Goal: Check status: Check status

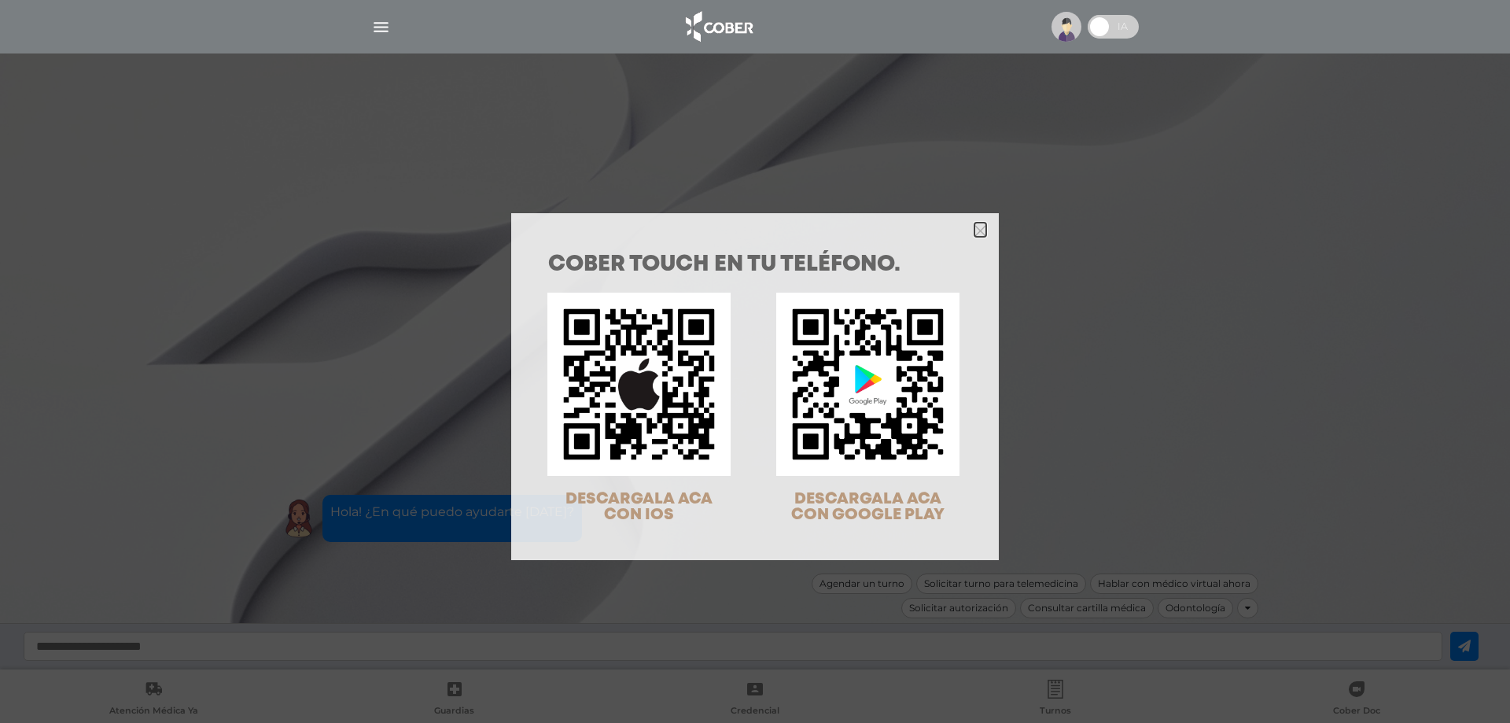
drag, startPoint x: 978, startPoint y: 228, endPoint x: 710, endPoint y: 146, distance: 280.4
click at [975, 230] on icon "Close" at bounding box center [981, 231] width 12 height 12
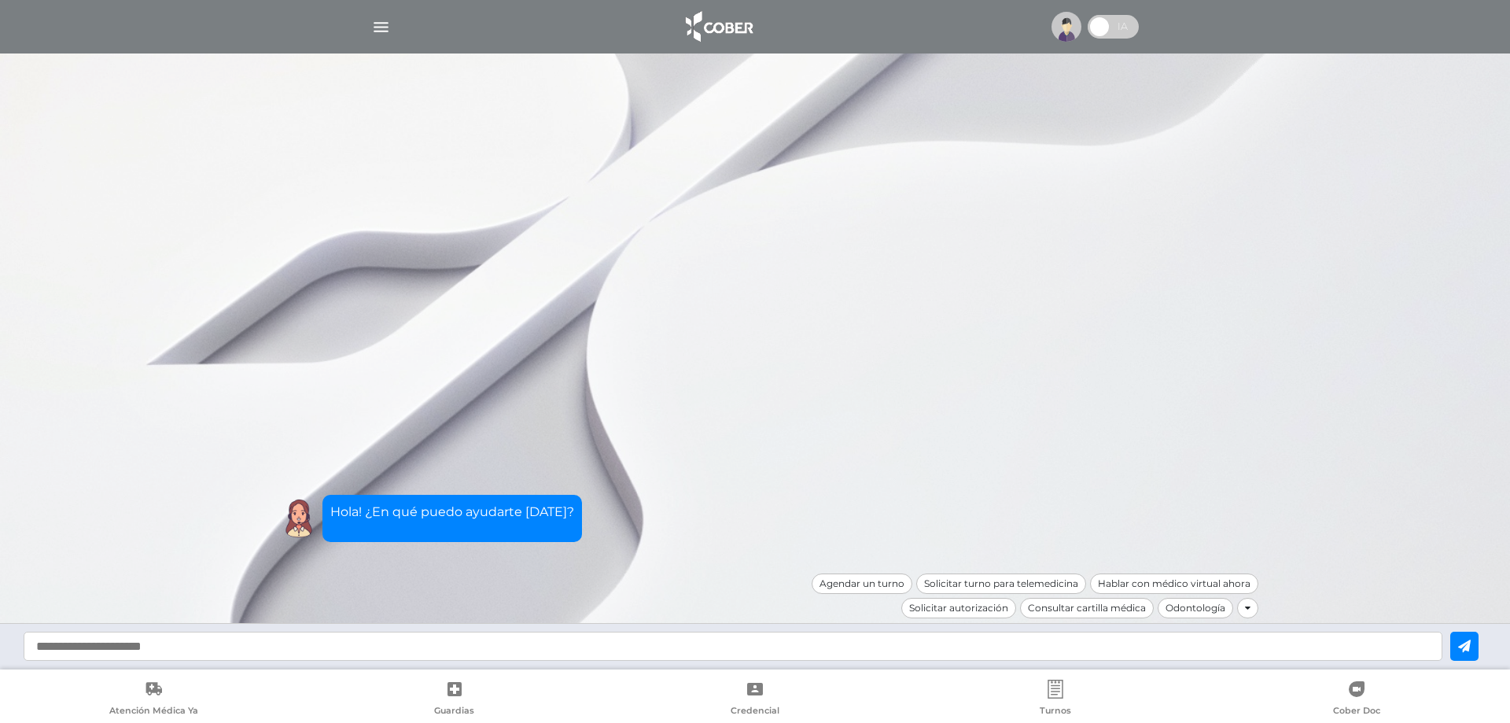
click at [381, 27] on img "button" at bounding box center [381, 27] width 20 height 20
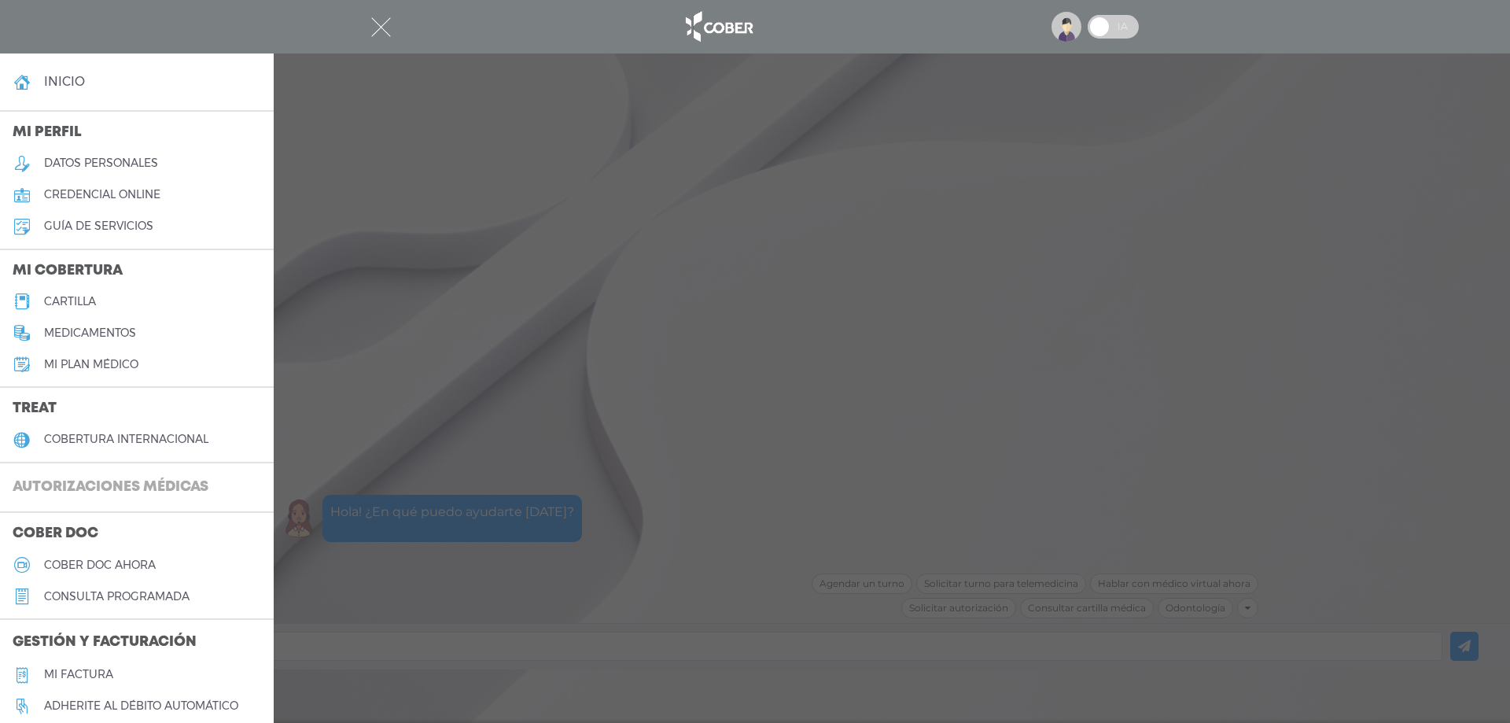
click at [168, 484] on h3 "Autorizaciones médicas" at bounding box center [110, 488] width 221 height 30
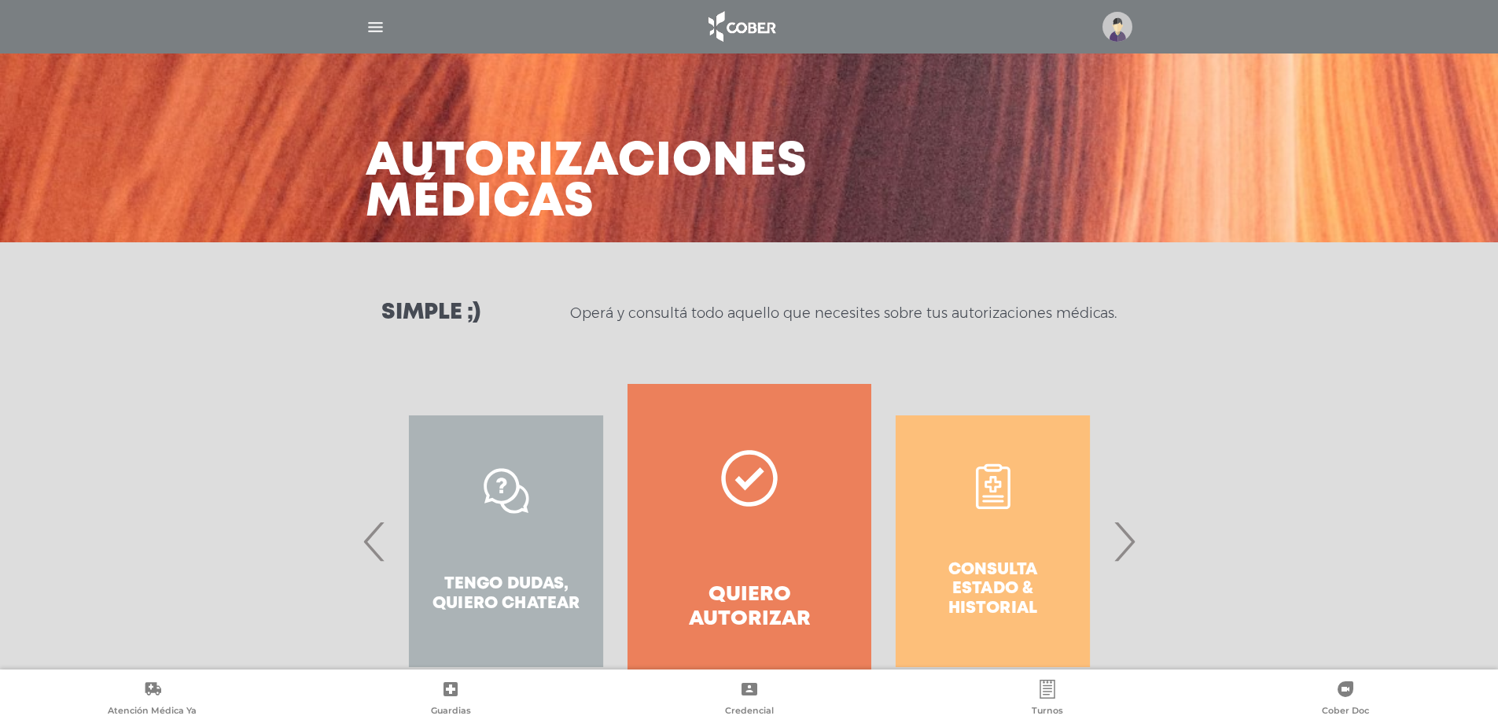
click at [1123, 555] on span "›" at bounding box center [1124, 541] width 31 height 85
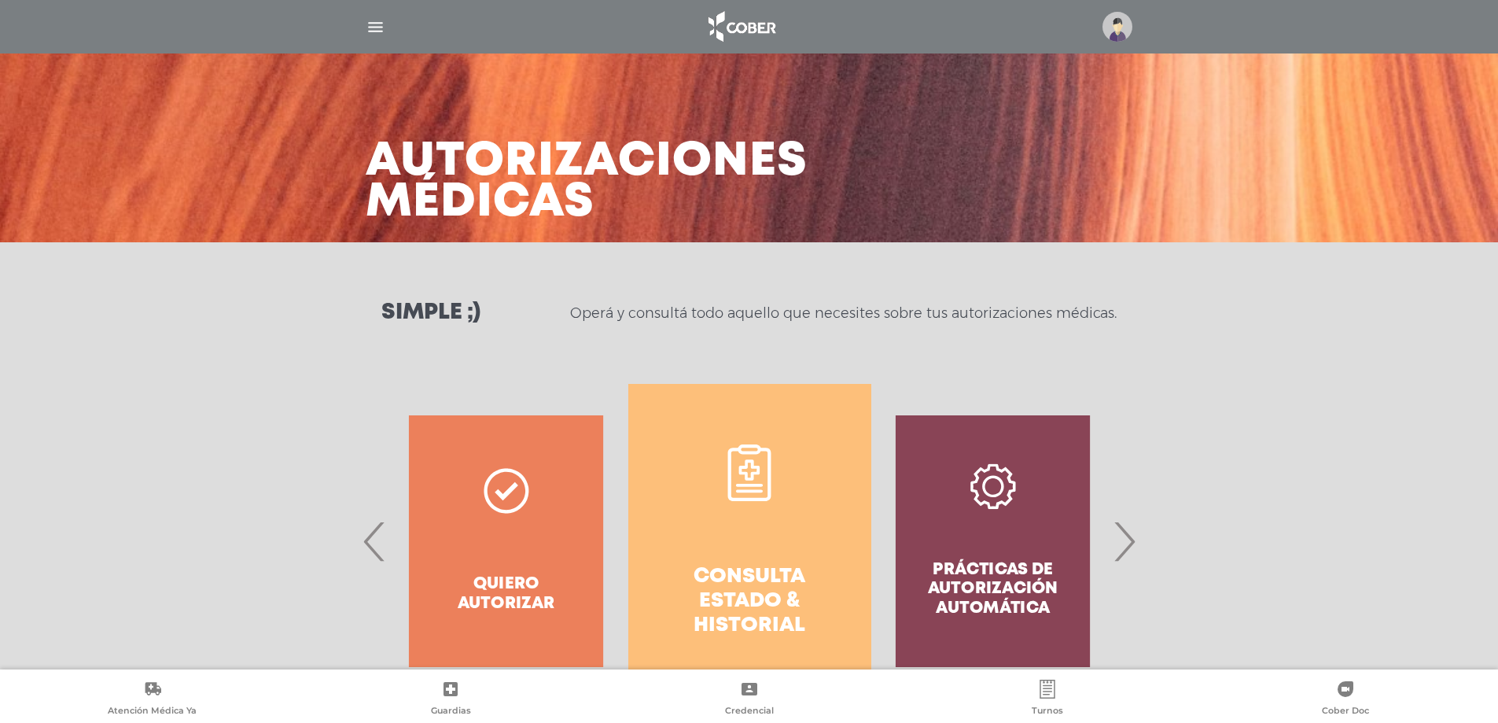
click at [796, 576] on h4 "Consulta estado & historial" at bounding box center [750, 602] width 186 height 74
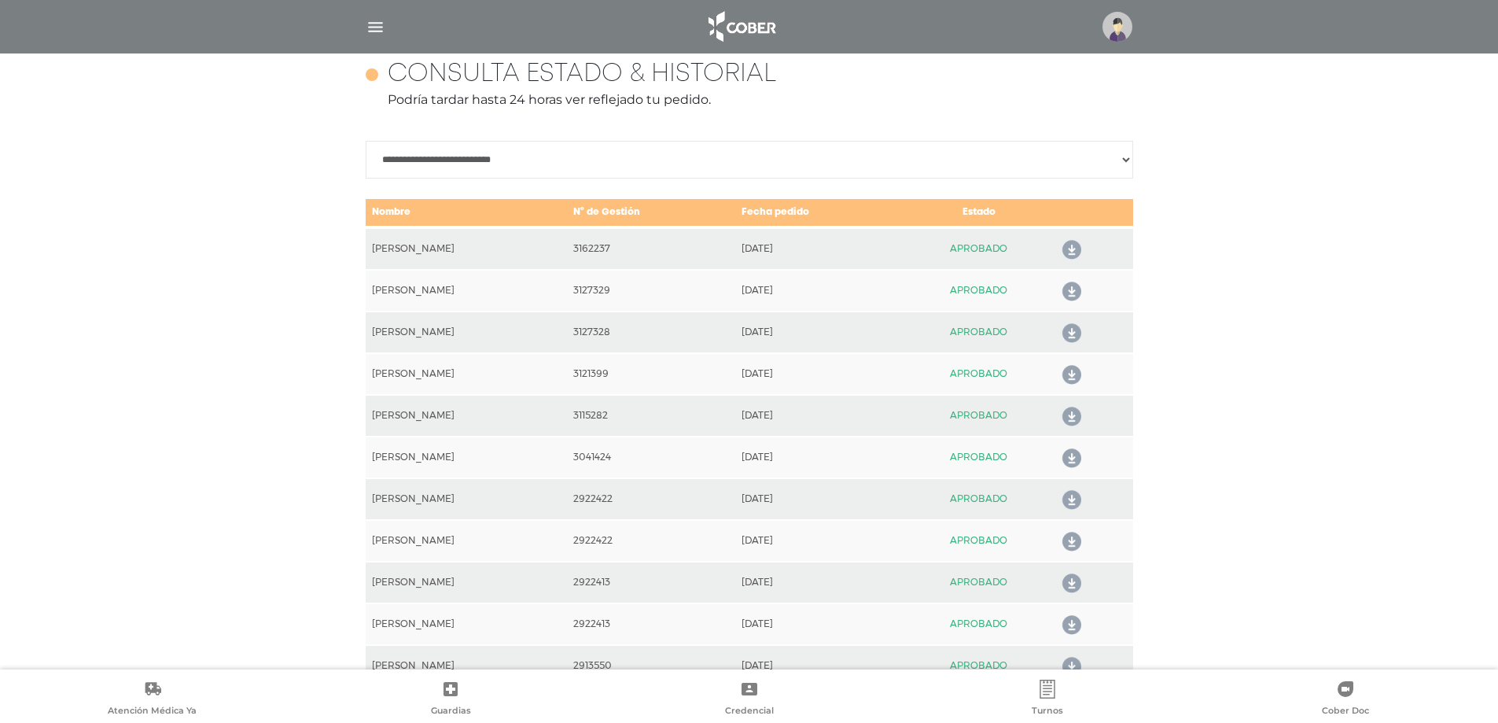
scroll to position [699, 0]
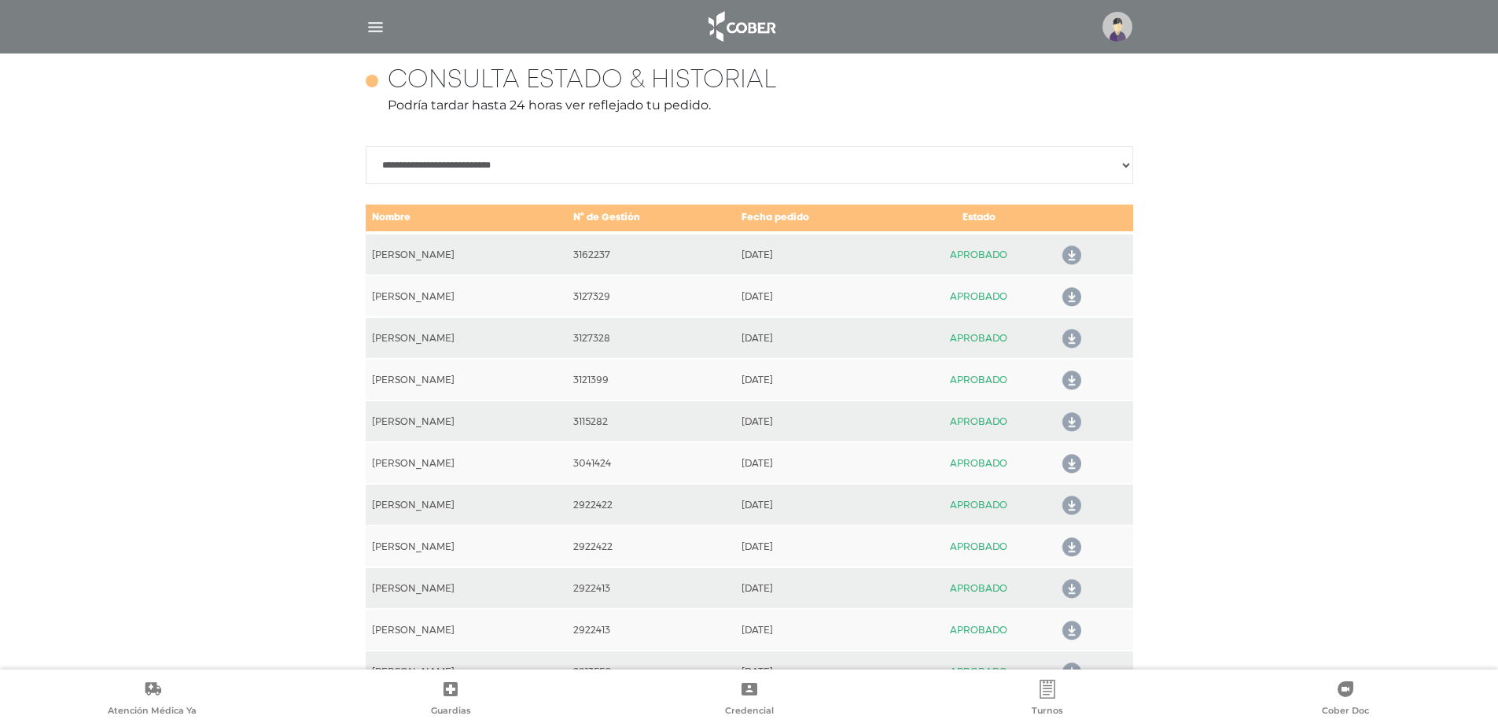
click at [971, 159] on select "**********" at bounding box center [750, 165] width 768 height 38
select select "**********"
click at [366, 146] on select "**********" at bounding box center [750, 165] width 768 height 38
click at [567, 257] on td "[PERSON_NAME]" at bounding box center [466, 254] width 201 height 42
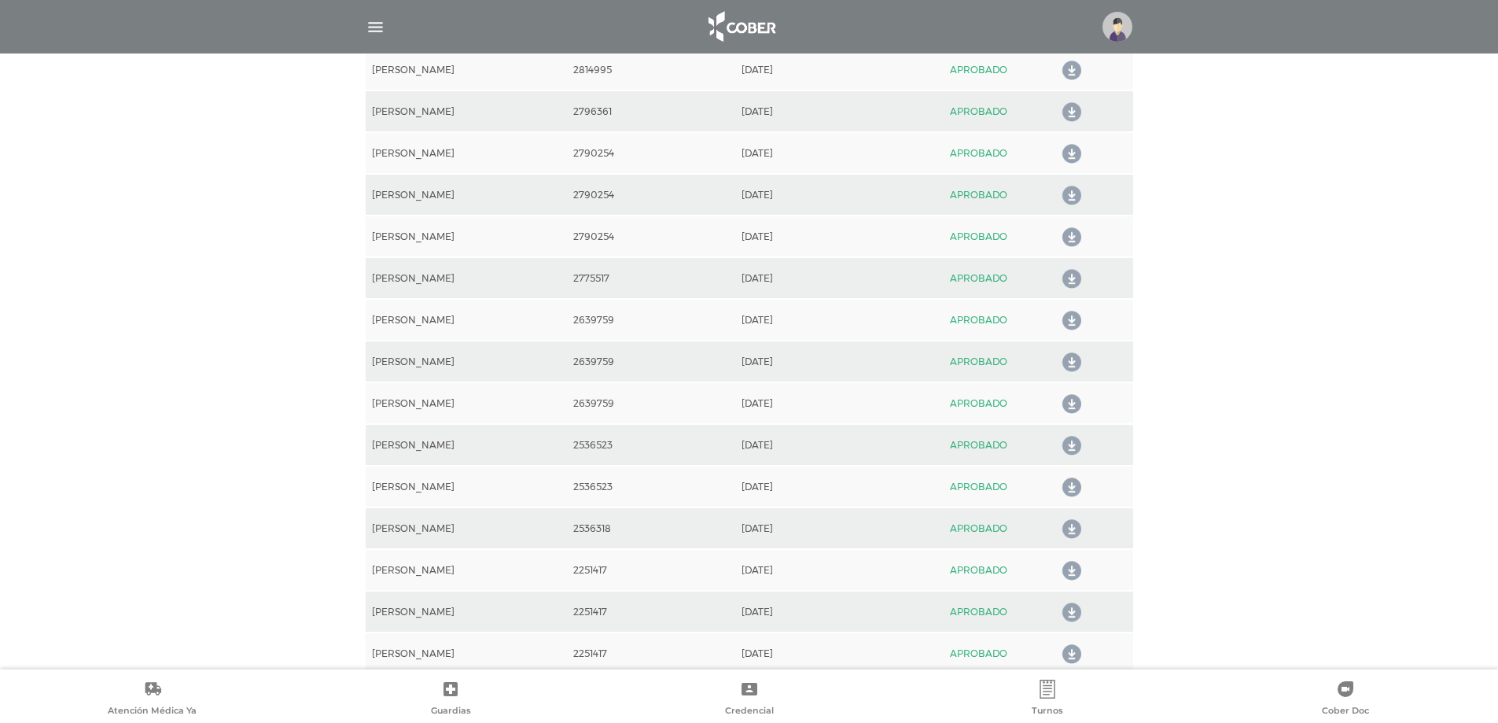
scroll to position [1626, 0]
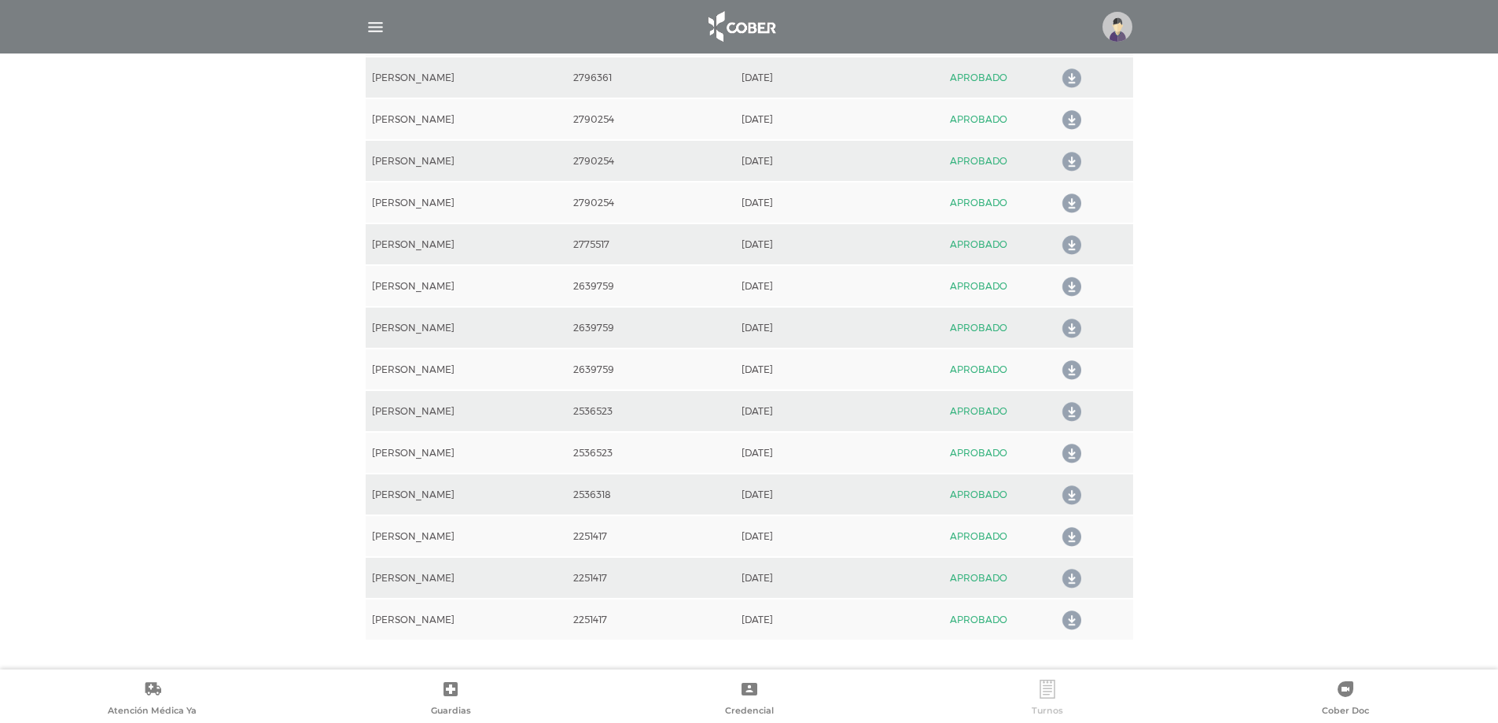
click at [1045, 694] on icon at bounding box center [1047, 689] width 19 height 19
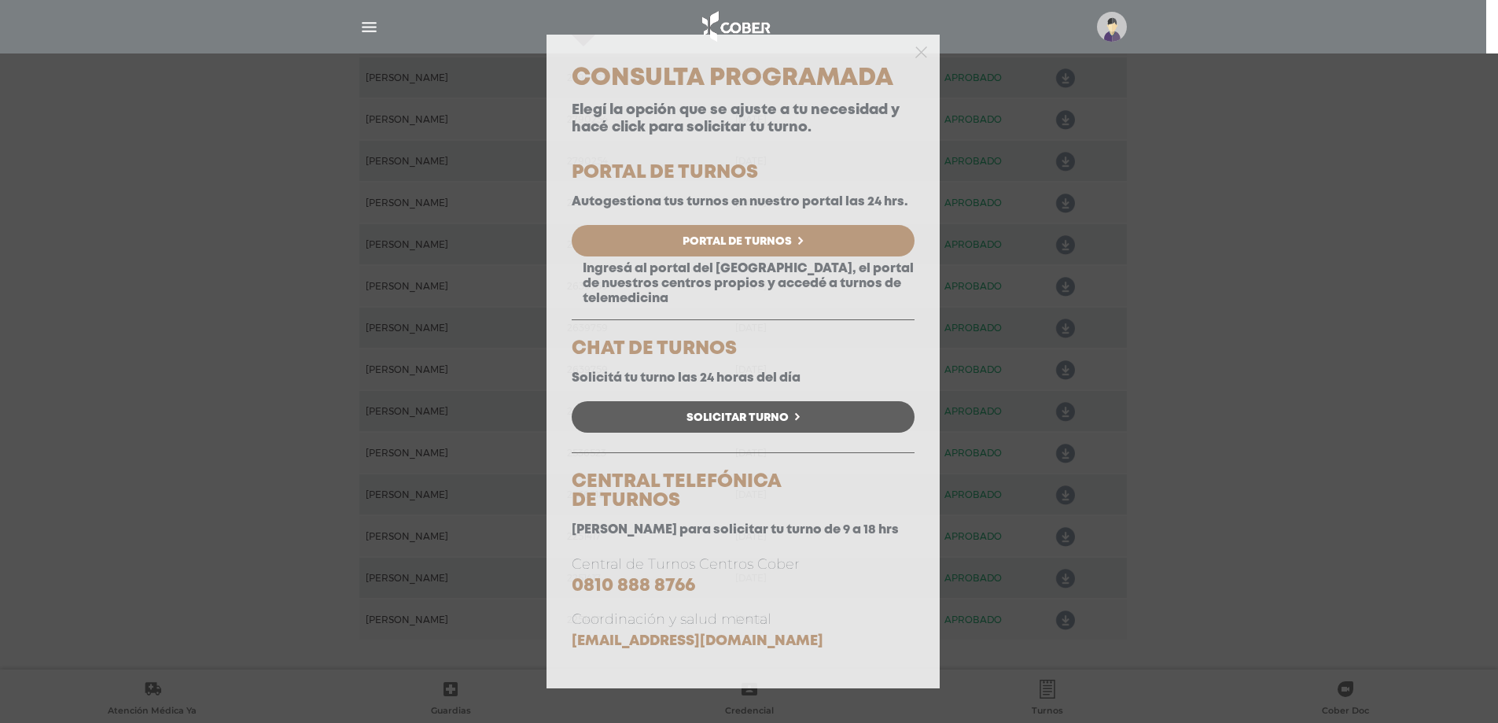
click at [141, 230] on div "Consulta Programada Elegí la opción que se ajuste a tu necesidad y hacé click p…" at bounding box center [749, 361] width 1498 height 723
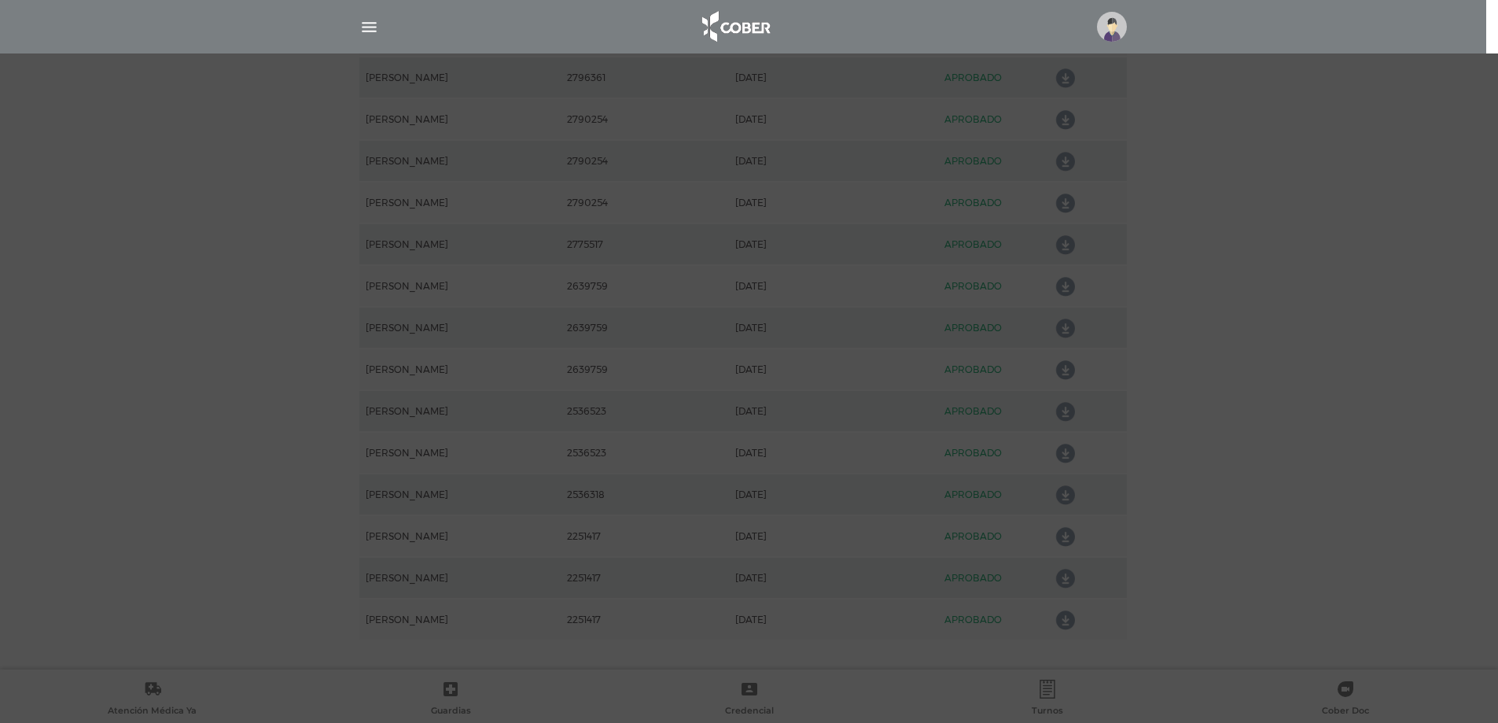
click at [141, 230] on div "Consulta Programada Elegí la opción que se ajuste a tu necesidad y hacé click p…" at bounding box center [749, 361] width 1498 height 723
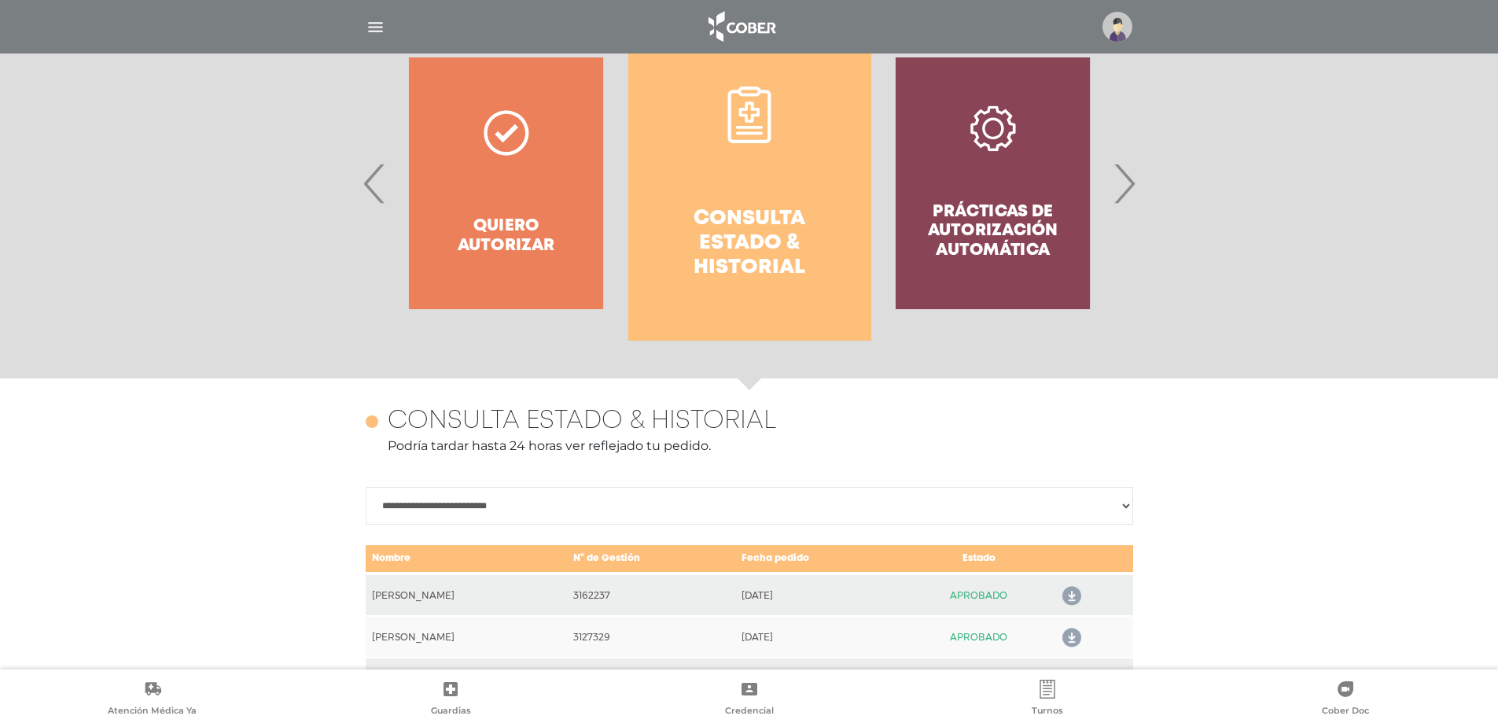
scroll to position [210, 0]
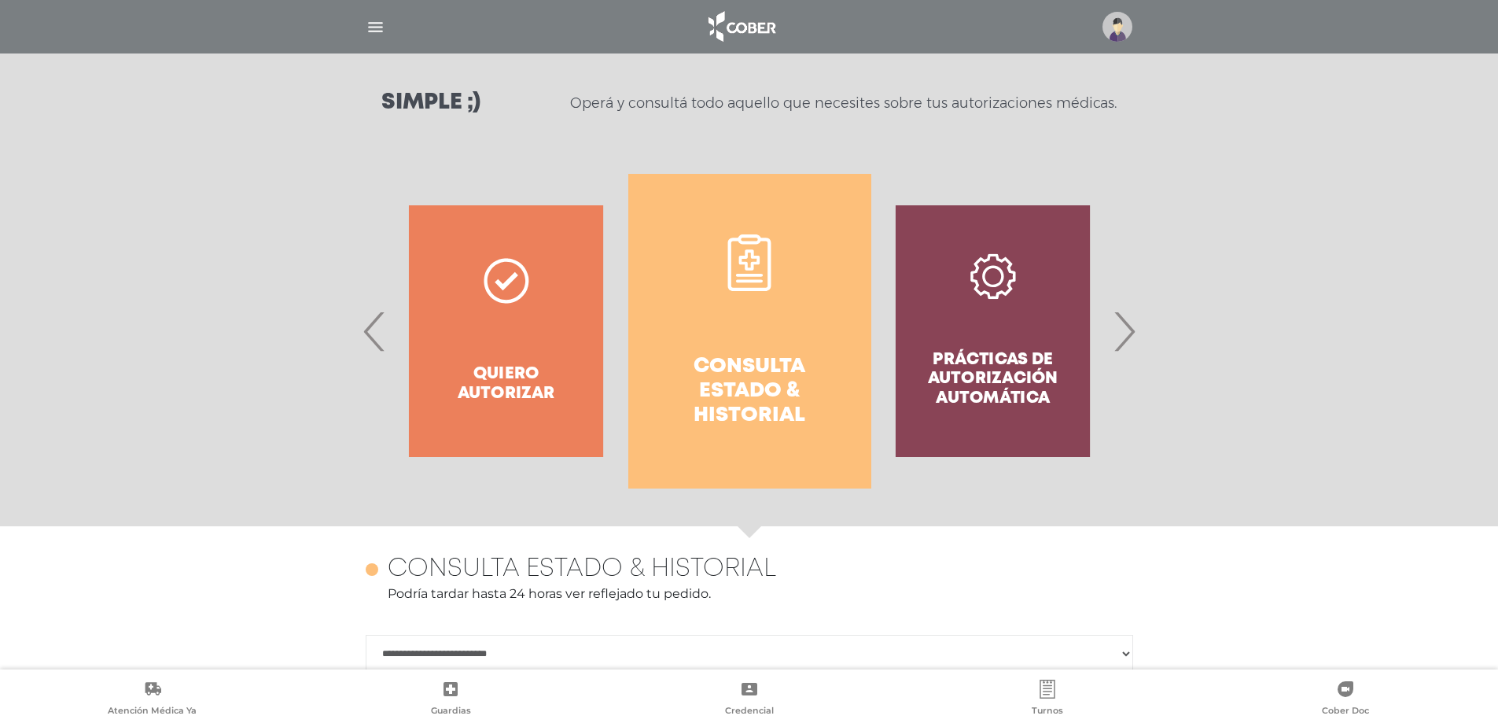
click at [378, 25] on img "button" at bounding box center [376, 27] width 20 height 20
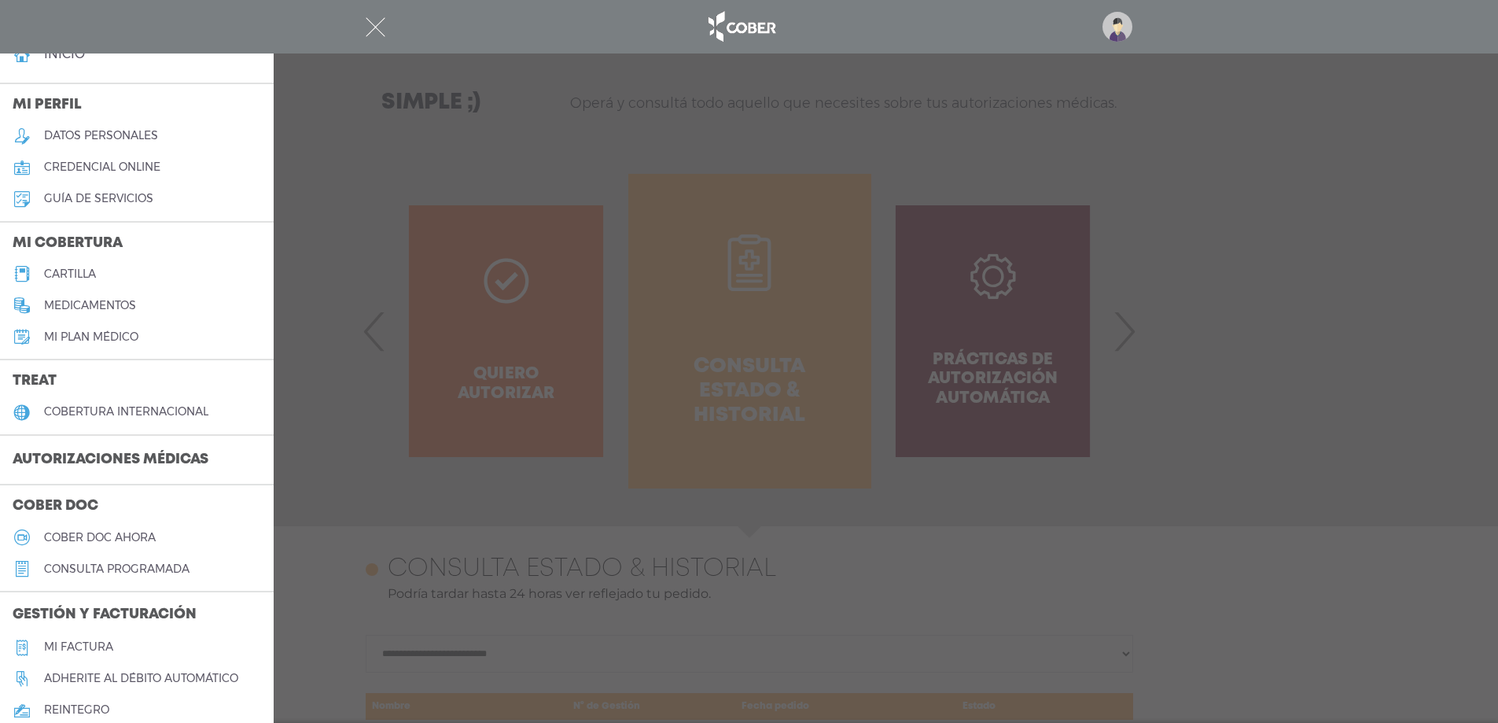
scroll to position [0, 0]
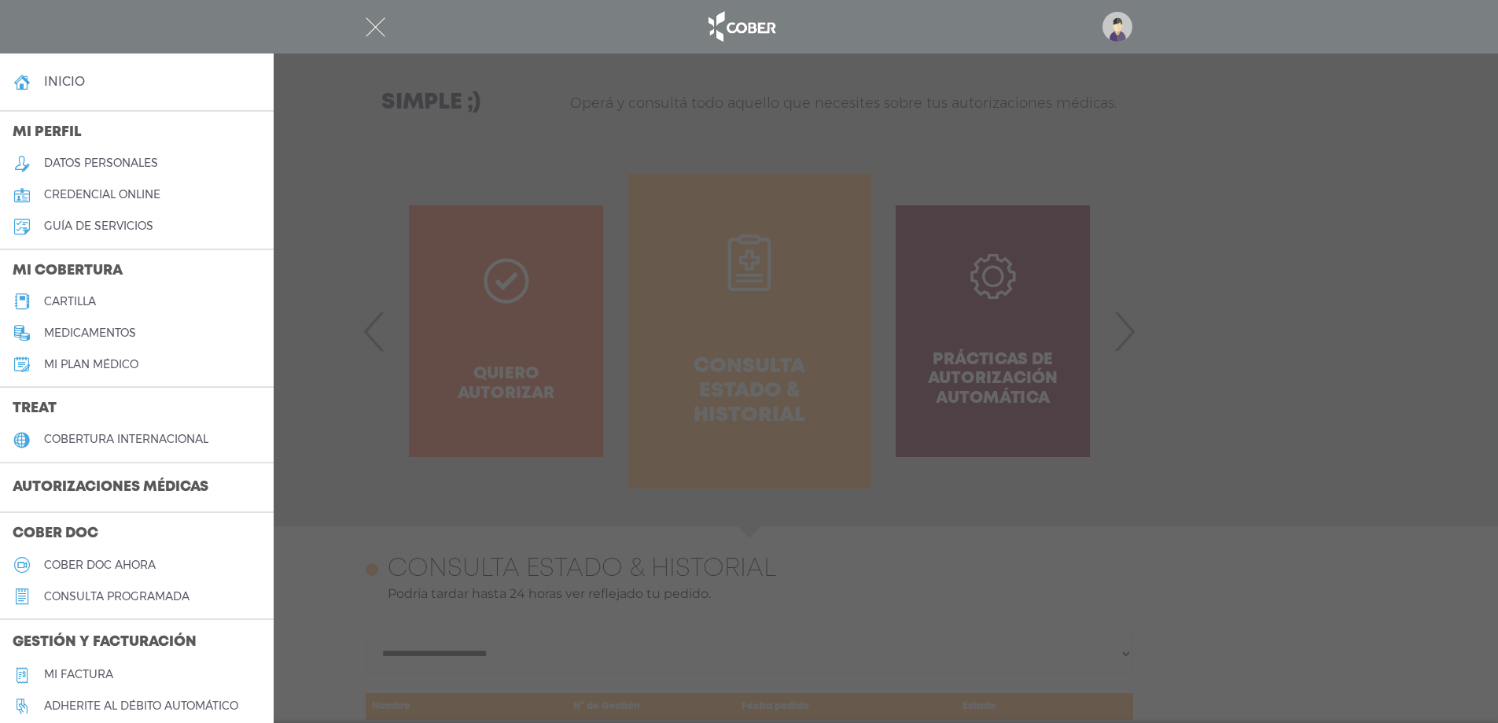
click at [383, 24] on img "button" at bounding box center [376, 27] width 20 height 20
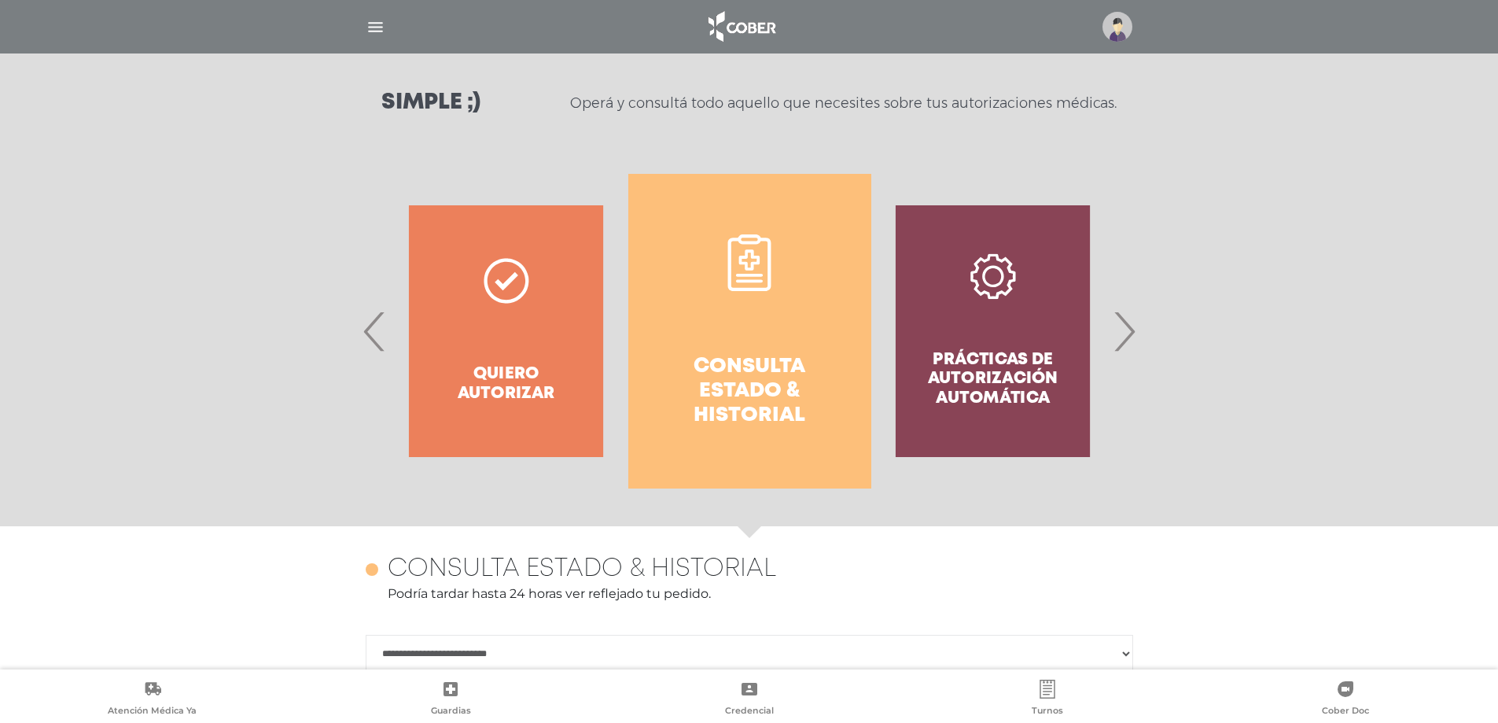
click at [507, 374] on div "Quiero autorizar" at bounding box center [506, 331] width 243 height 315
click at [389, 339] on div "Quiero autorizar" at bounding box center [506, 331] width 243 height 315
click at [364, 332] on span "‹" at bounding box center [374, 331] width 31 height 85
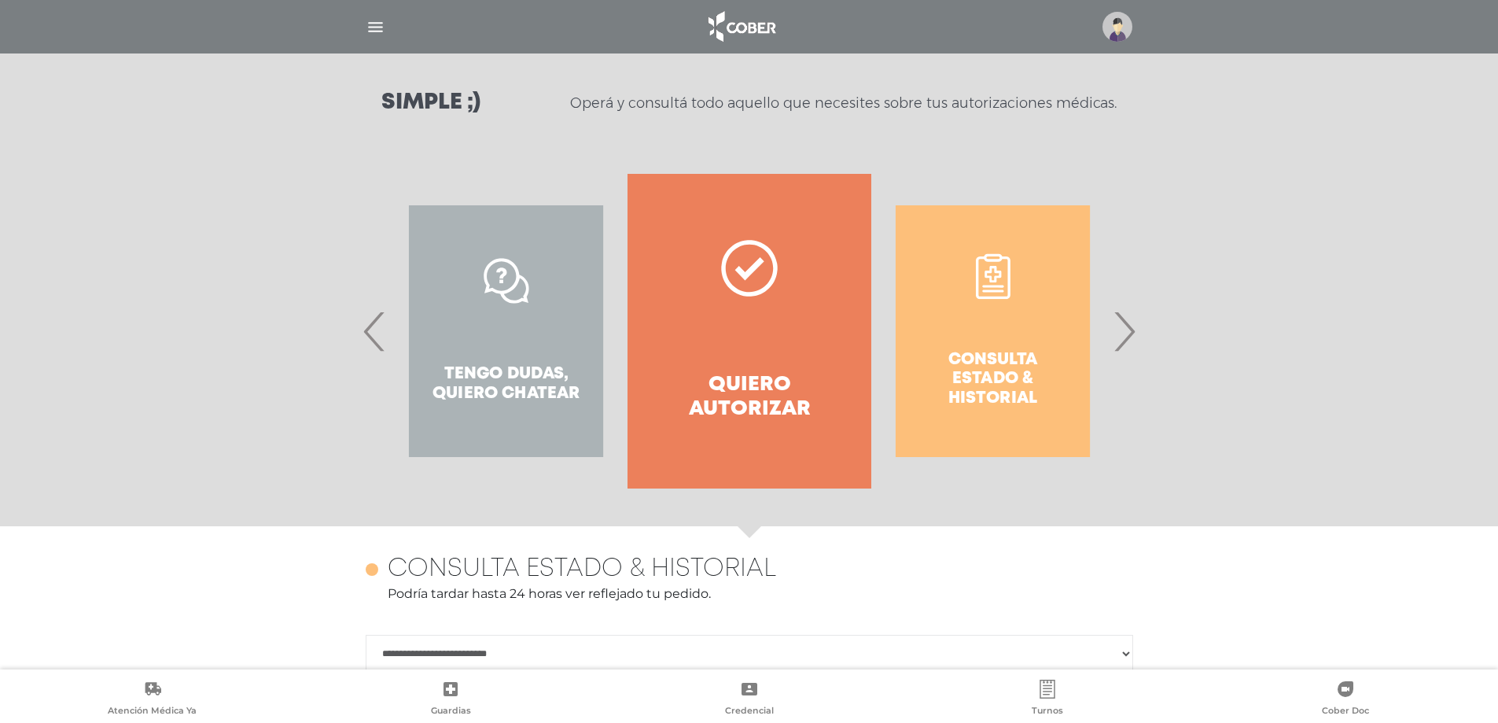
click at [663, 373] on h4 "Quiero autorizar" at bounding box center [749, 397] width 186 height 49
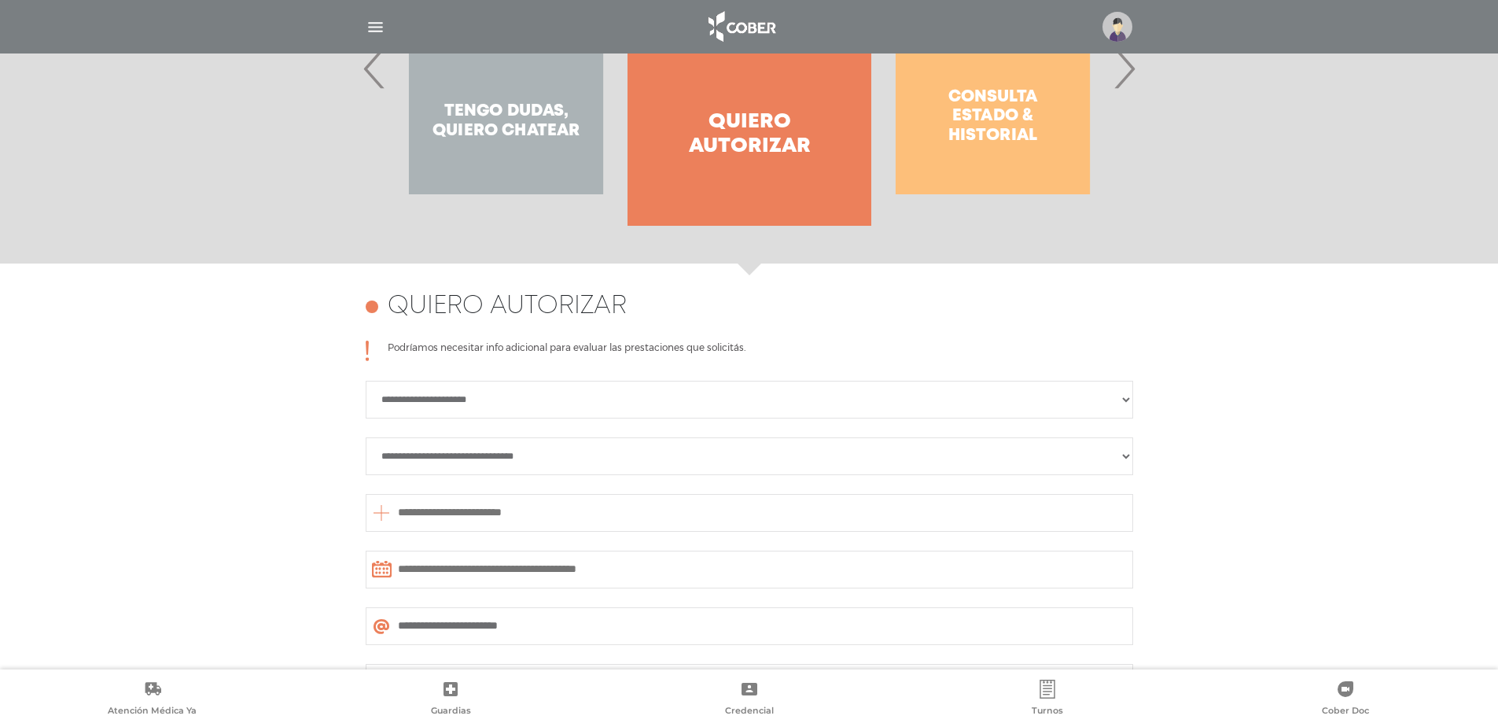
scroll to position [683, 0]
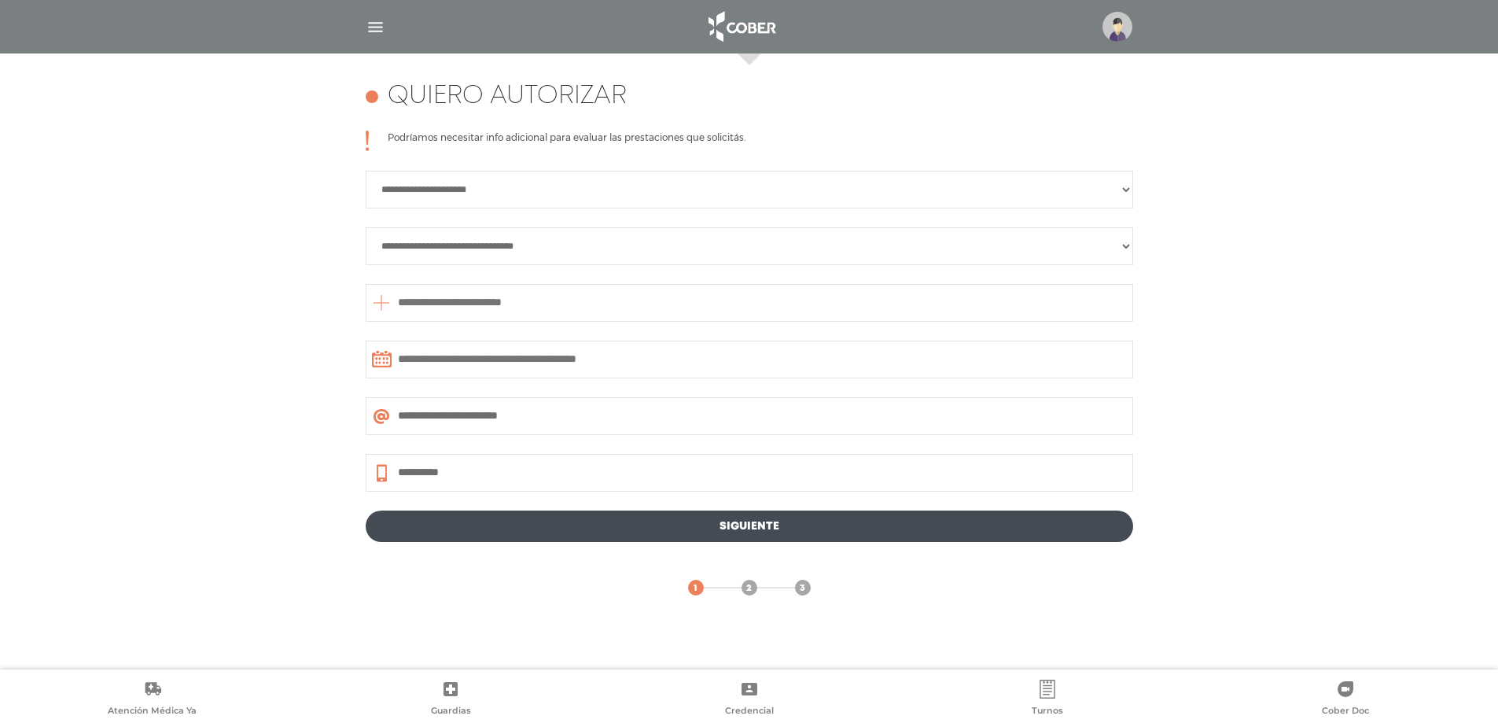
click at [746, 587] on span "2" at bounding box center [749, 588] width 6 height 14
click at [370, 28] on img "button" at bounding box center [376, 27] width 20 height 20
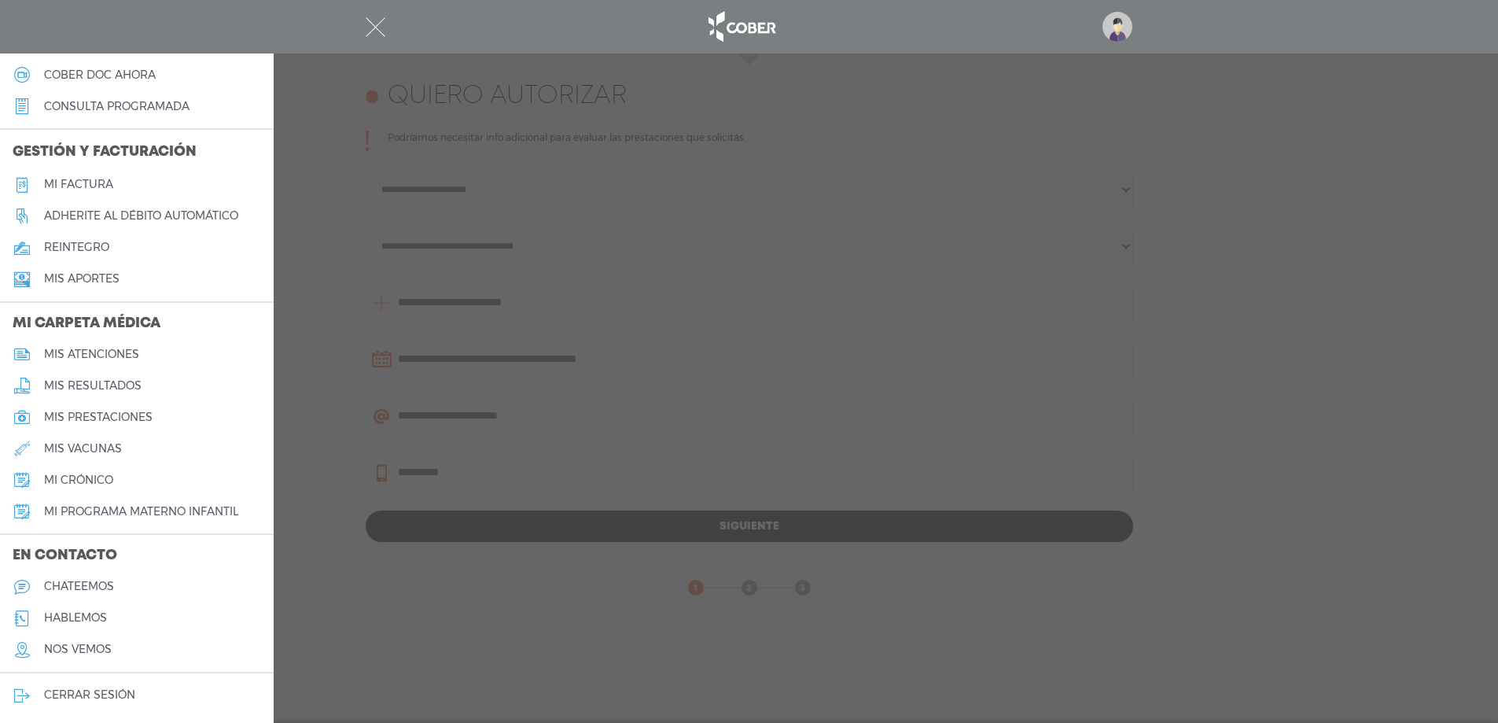
scroll to position [491, 0]
click at [100, 610] on h5 "hablemos" at bounding box center [75, 616] width 63 height 13
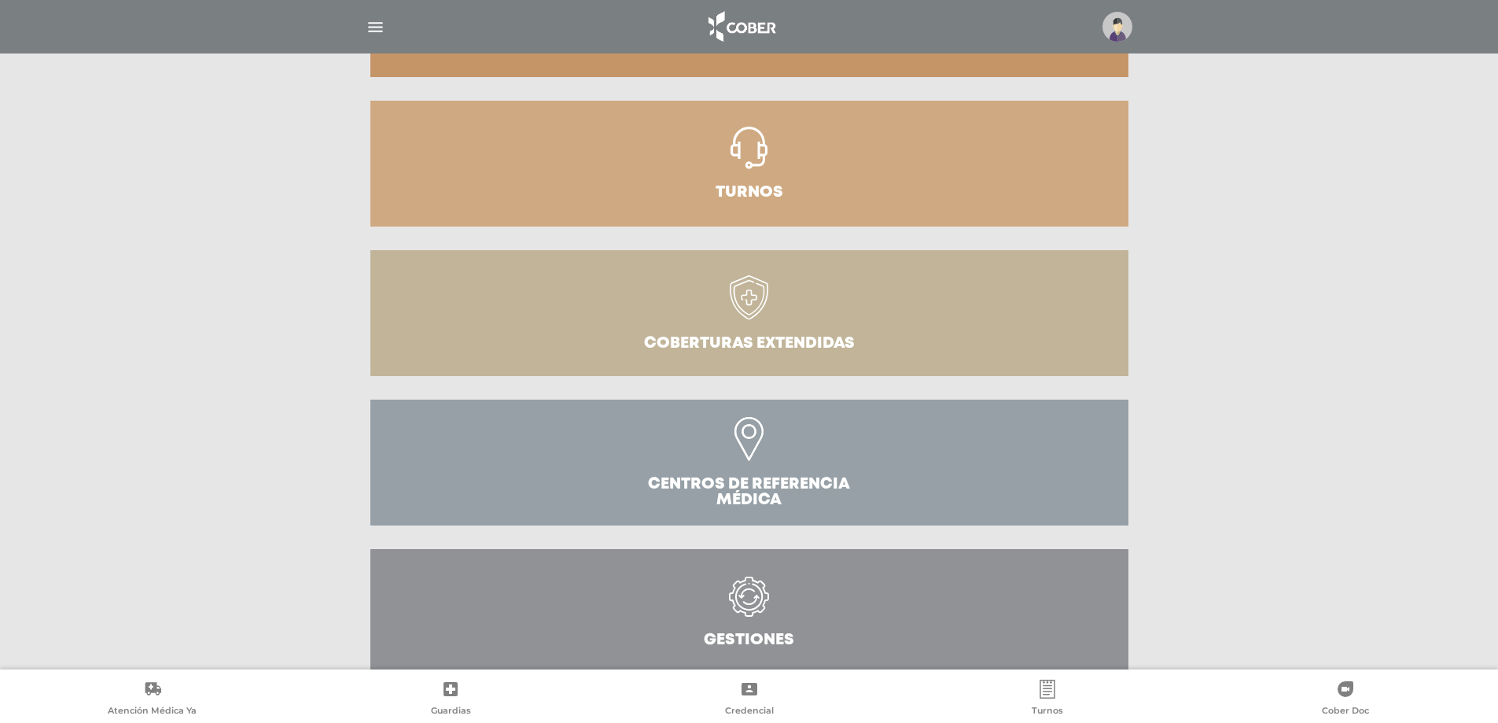
scroll to position [344, 0]
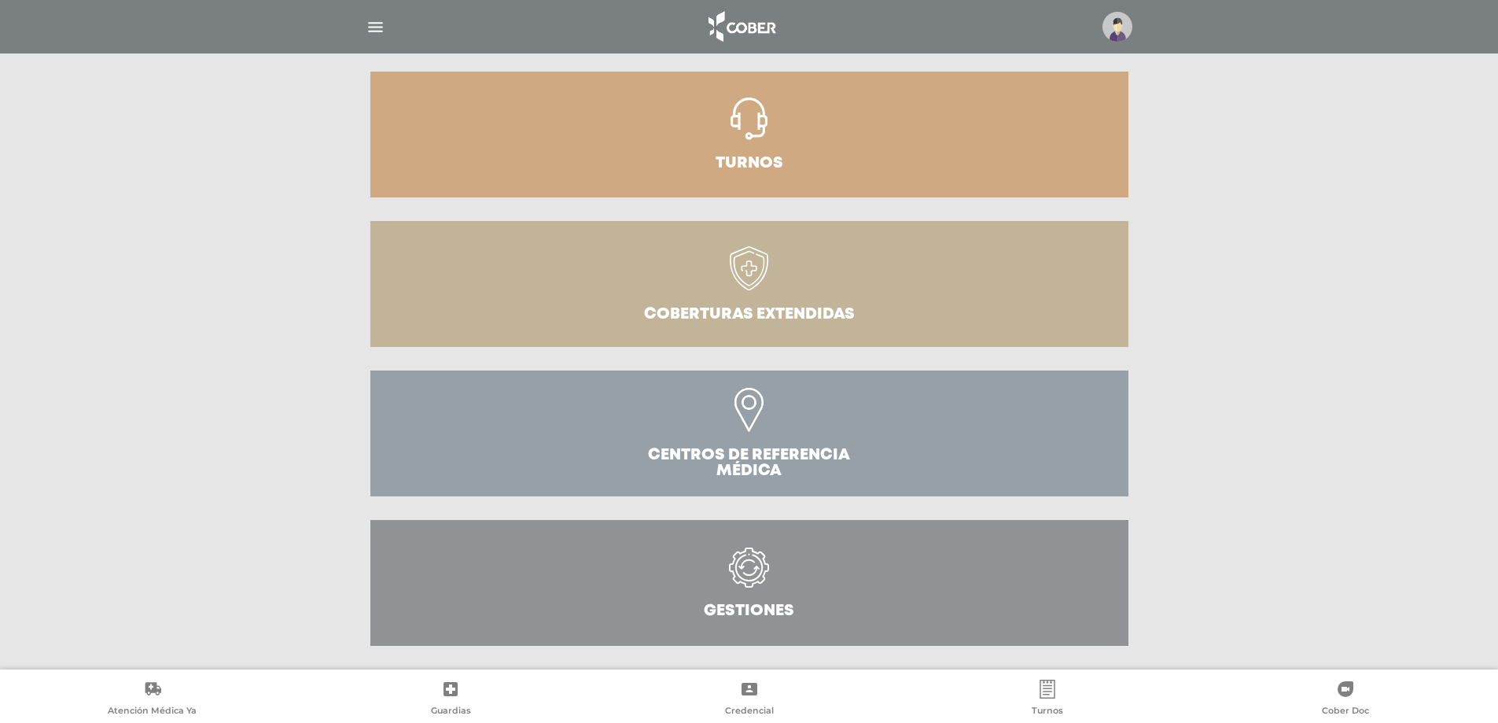
drag, startPoint x: 769, startPoint y: 607, endPoint x: 761, endPoint y: 616, distance: 11.2
click at [768, 610] on h3 "Gestiones" at bounding box center [749, 611] width 90 height 16
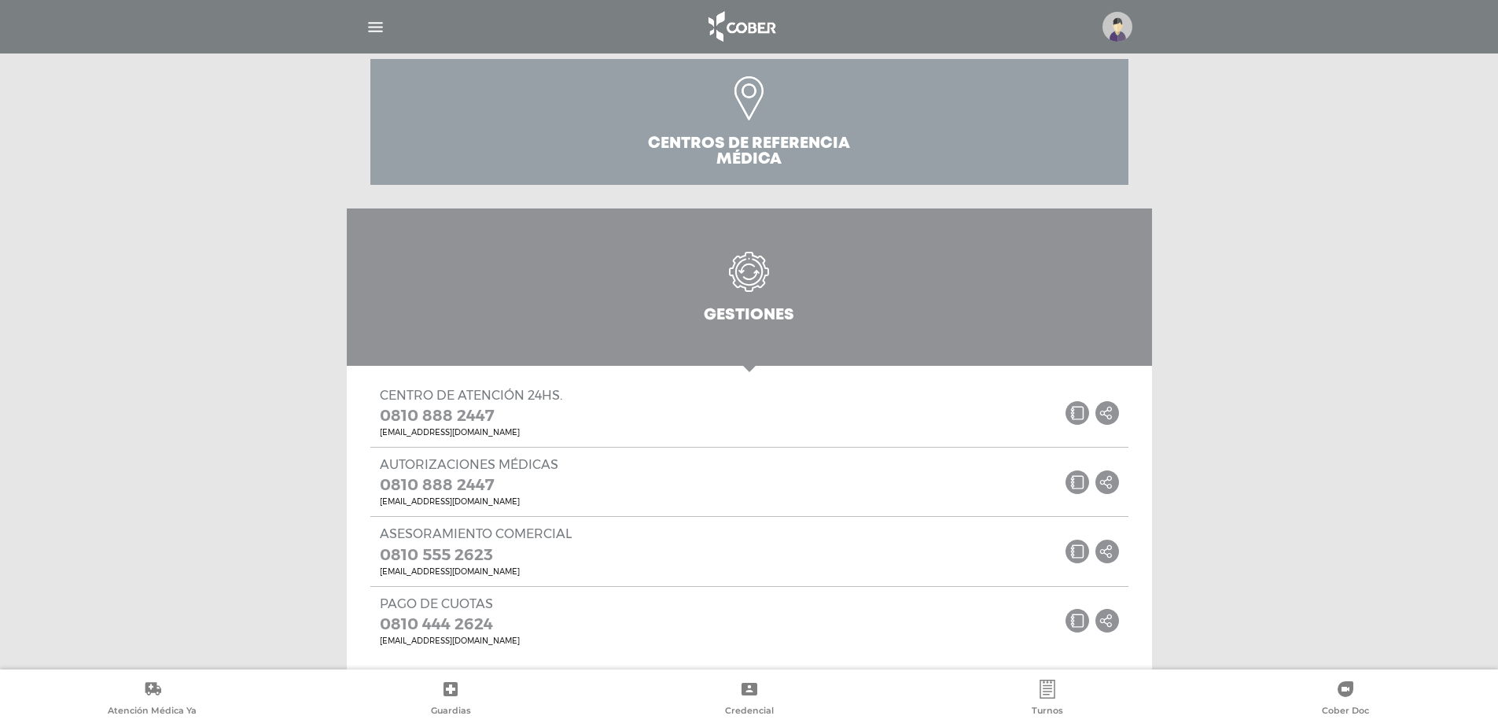
scroll to position [658, 0]
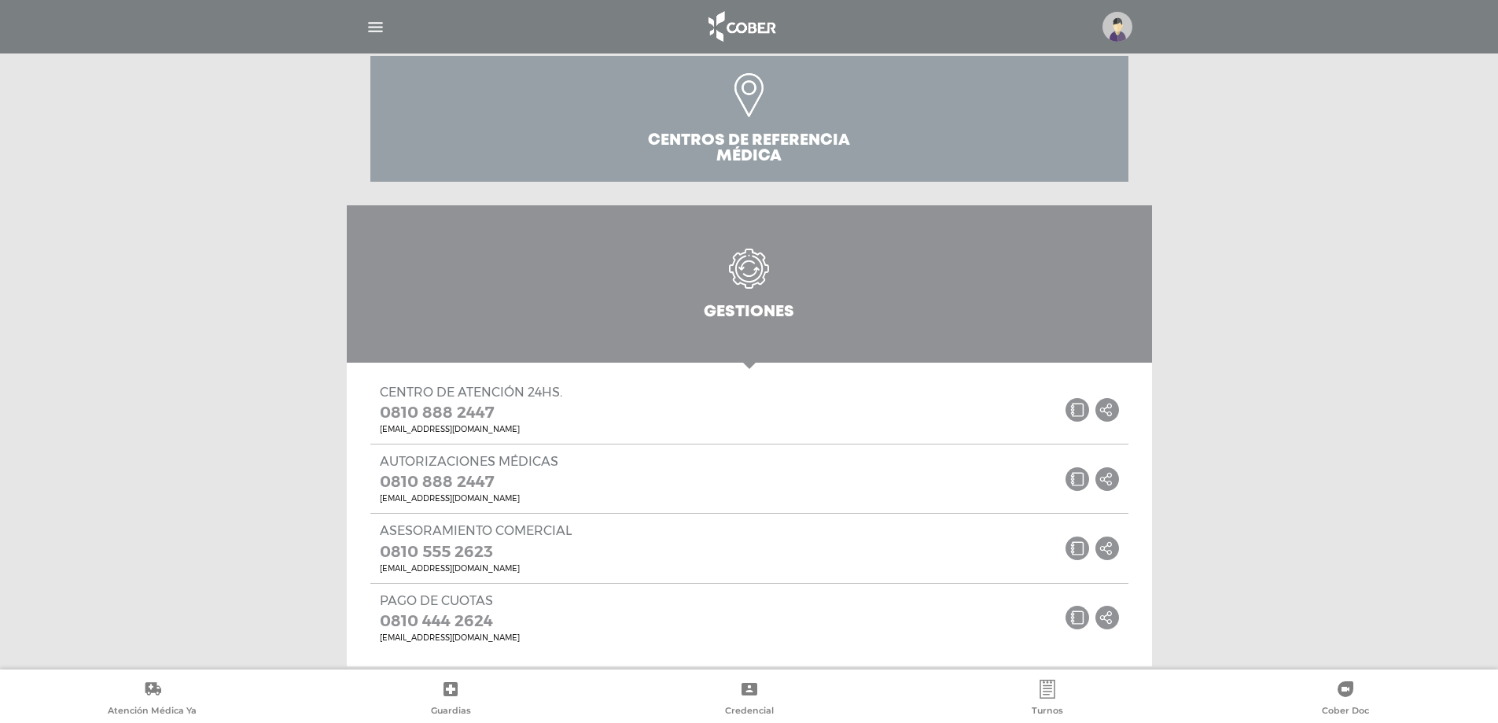
click at [373, 31] on img "button" at bounding box center [376, 27] width 20 height 20
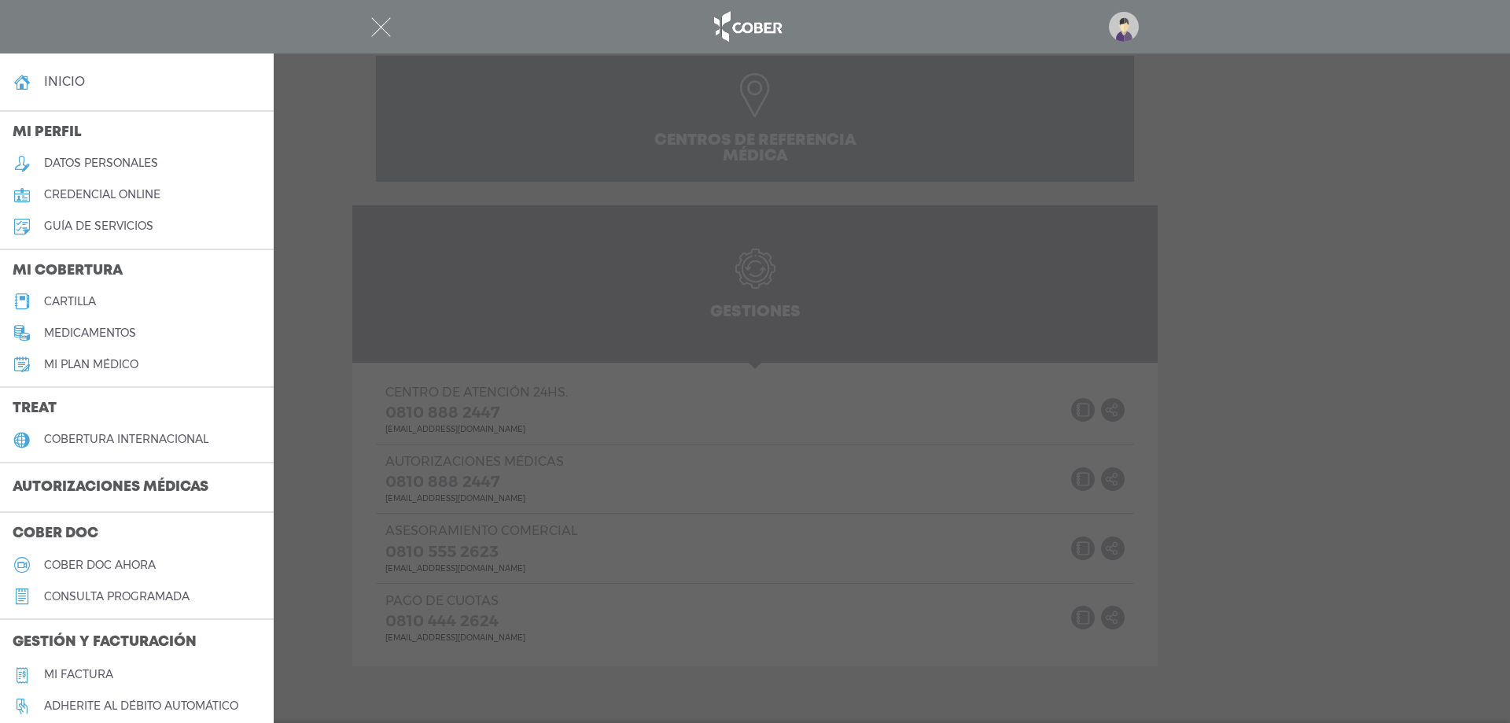
click at [149, 488] on h3 "Autorizaciones médicas" at bounding box center [110, 488] width 221 height 30
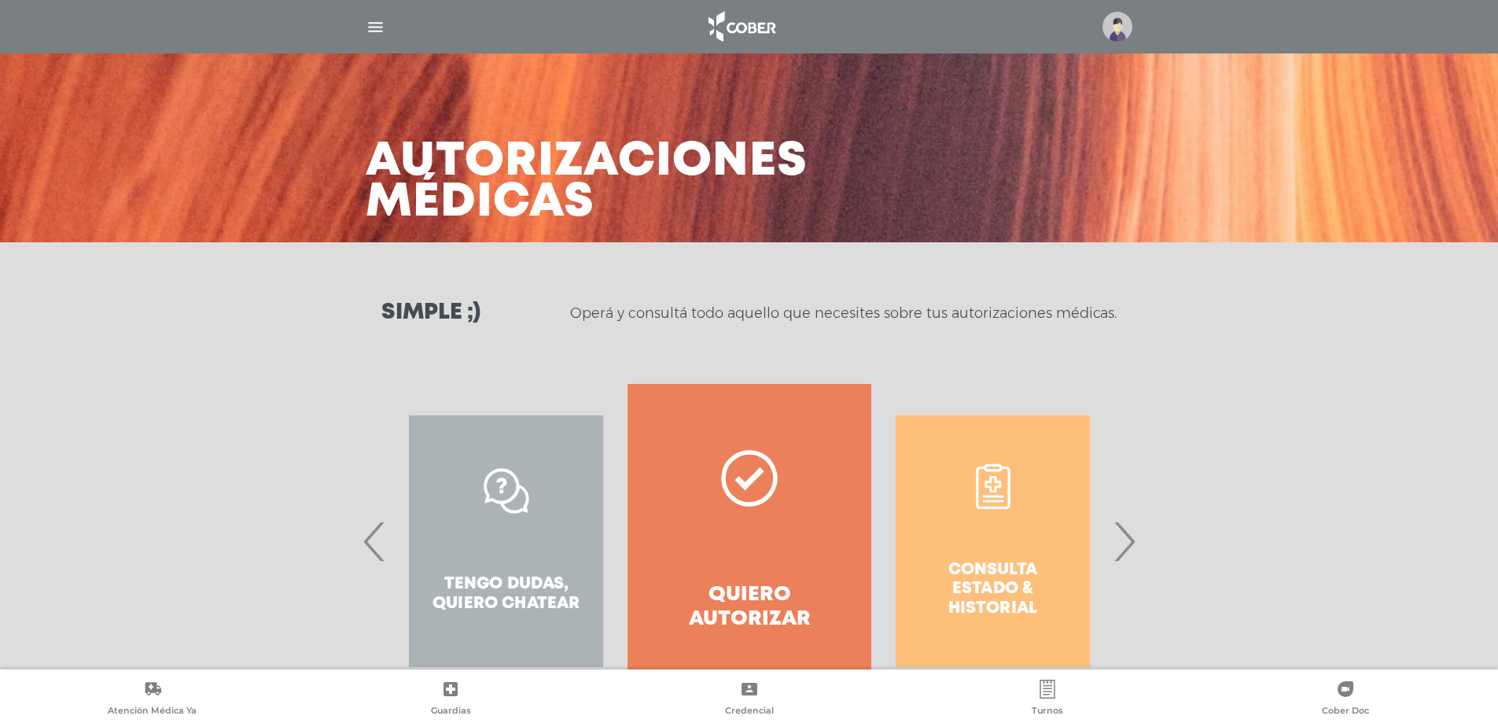
click at [1029, 598] on div "Consulta estado & historial" at bounding box center [993, 541] width 243 height 315
click at [1126, 544] on span "›" at bounding box center [1124, 541] width 31 height 85
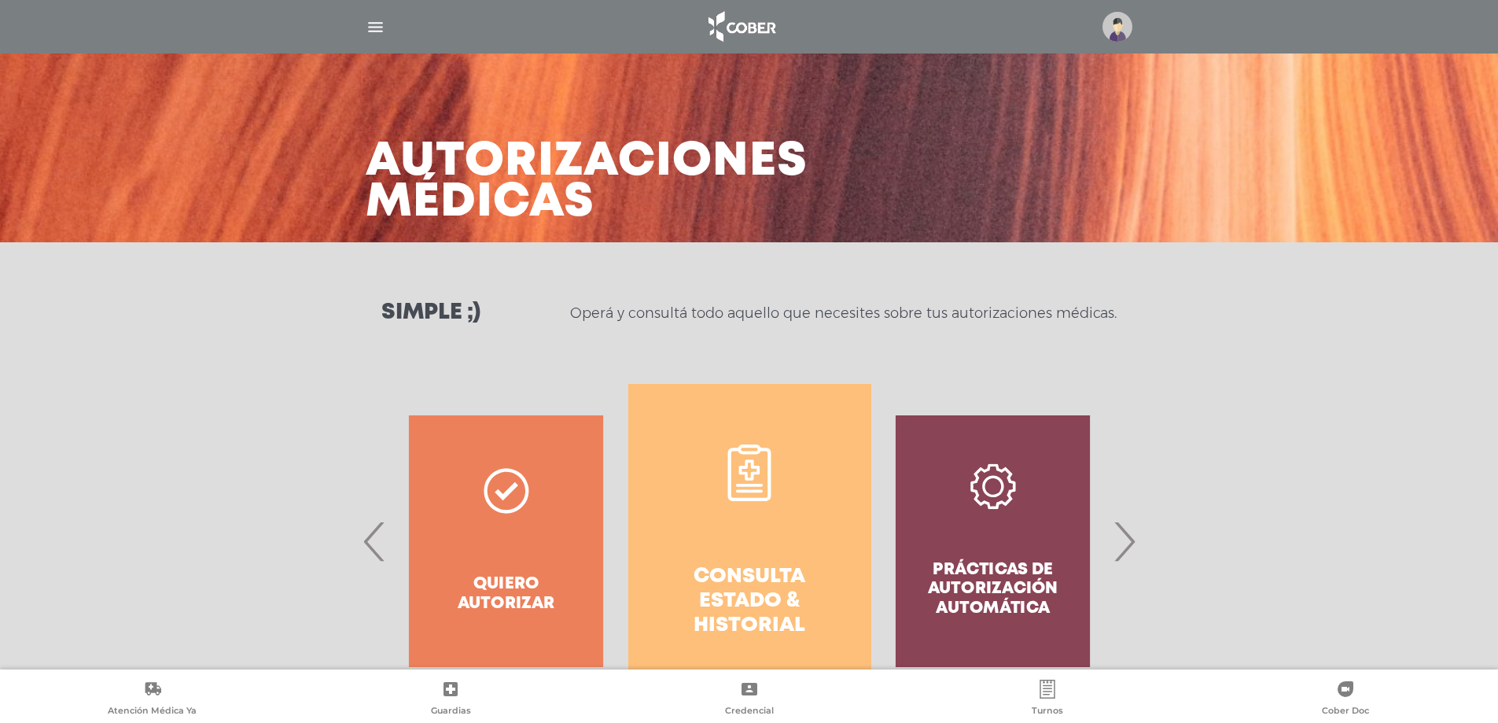
click at [755, 581] on h4 "Consulta estado & historial" at bounding box center [750, 602] width 186 height 74
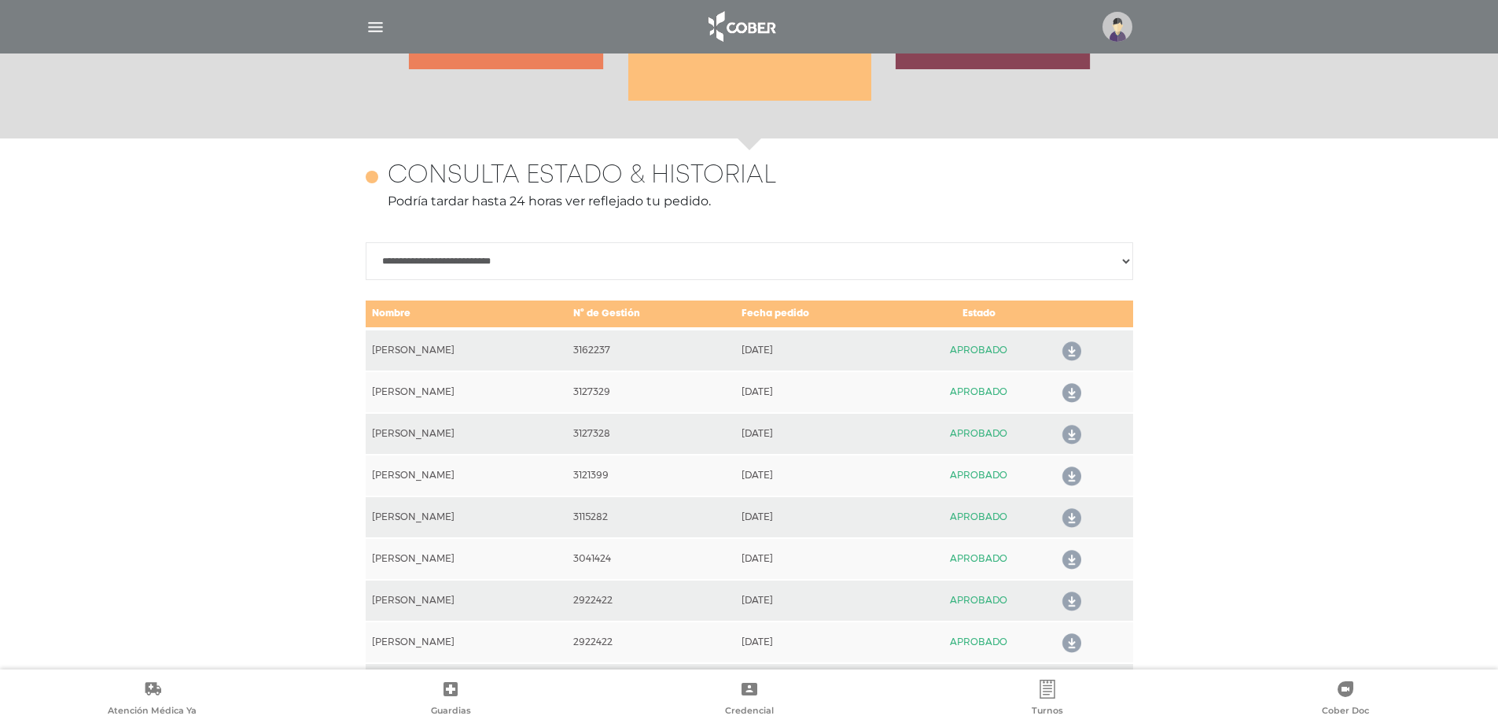
scroll to position [699, 0]
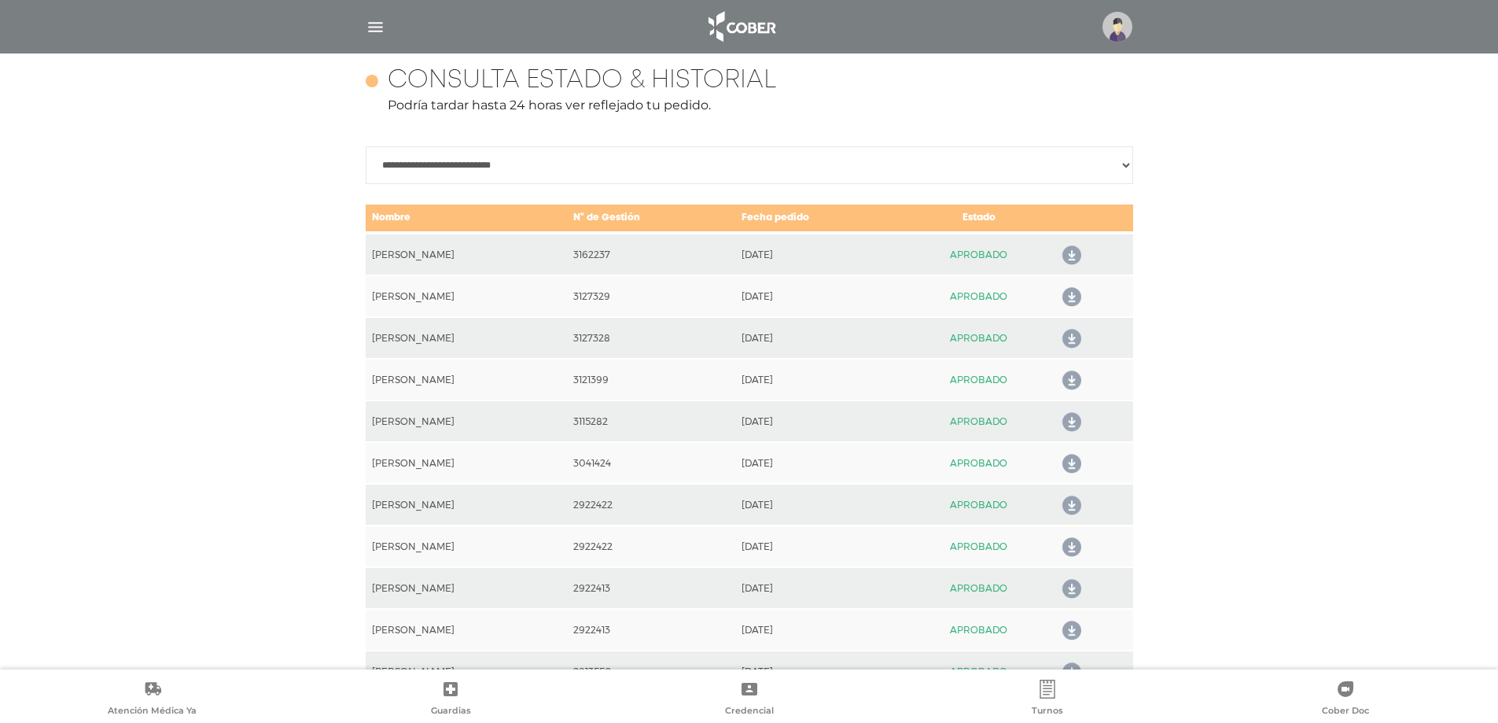
click at [1012, 251] on td "APROBADO" at bounding box center [979, 254] width 148 height 42
click at [481, 245] on td "[PERSON_NAME]" at bounding box center [466, 254] width 201 height 42
click at [1082, 252] on icon at bounding box center [1068, 255] width 25 height 25
